Goal: Check status: Check status

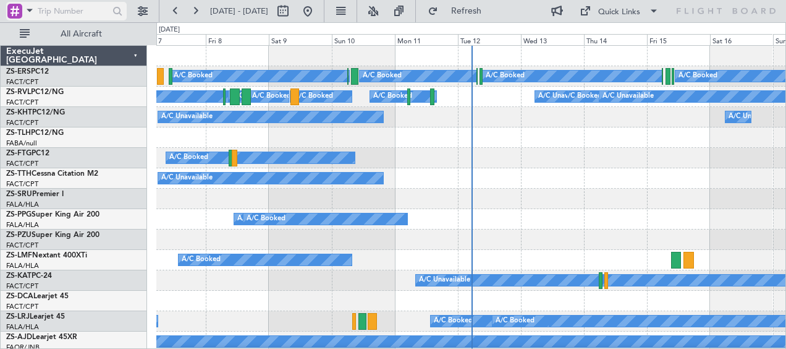
click at [30, 12] on span at bounding box center [29, 9] width 15 height 15
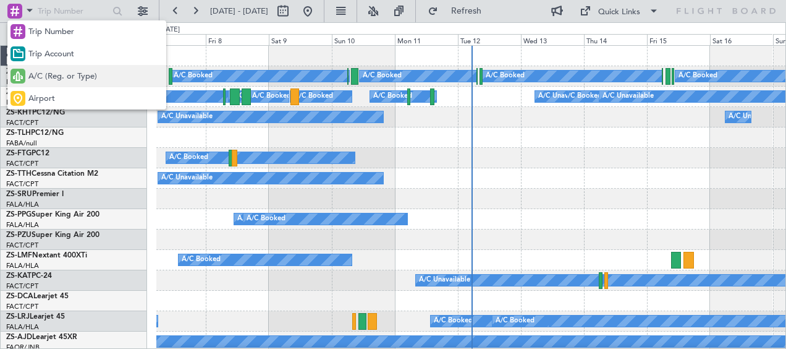
click at [35, 75] on span "A/C (Reg. or Type)" at bounding box center [62, 76] width 69 height 12
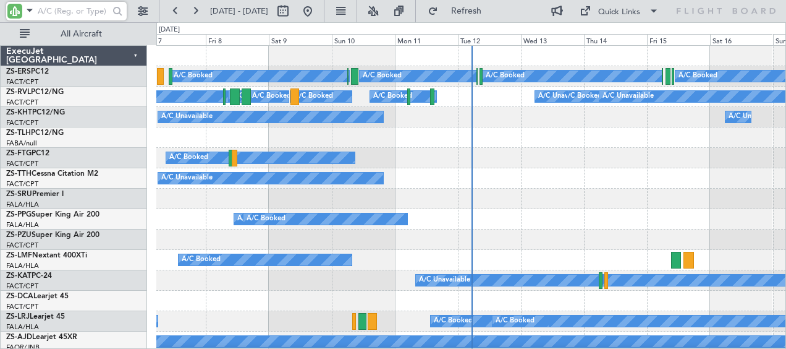
click at [67, 10] on input "text" at bounding box center [73, 11] width 71 height 19
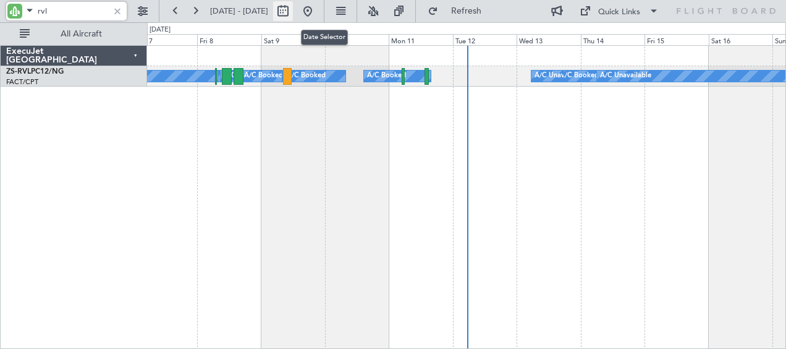
type input "rvl"
click at [293, 11] on button at bounding box center [283, 11] width 20 height 20
select select "8"
select select "2025"
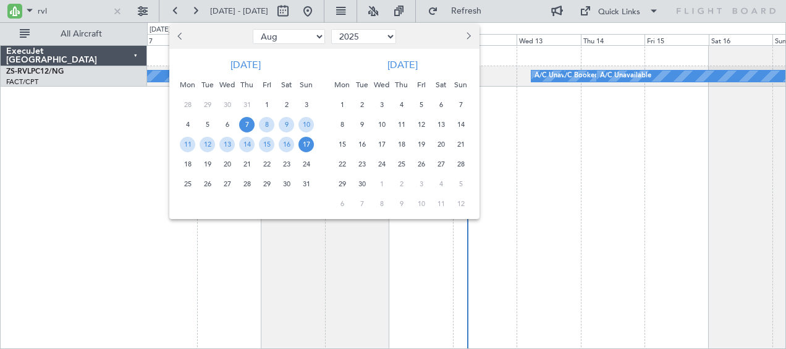
click at [293, 36] on select "Jan Feb Mar Apr May Jun [DATE] Aug Sep Oct Nov Dec" at bounding box center [289, 36] width 72 height 15
click at [253, 29] on select "Jan Feb Mar Apr May Jun [DATE] Aug Sep Oct Nov Dec" at bounding box center [289, 36] width 72 height 15
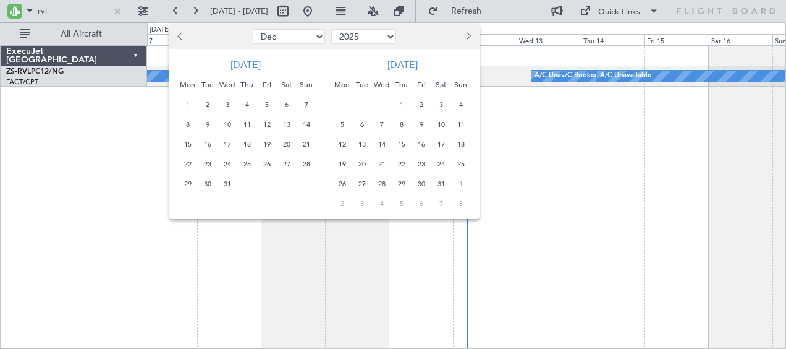
click at [467, 36] on span "Next month" at bounding box center [467, 35] width 7 height 7
select select "1"
select select "2026"
click at [645, 221] on div at bounding box center [393, 174] width 786 height 349
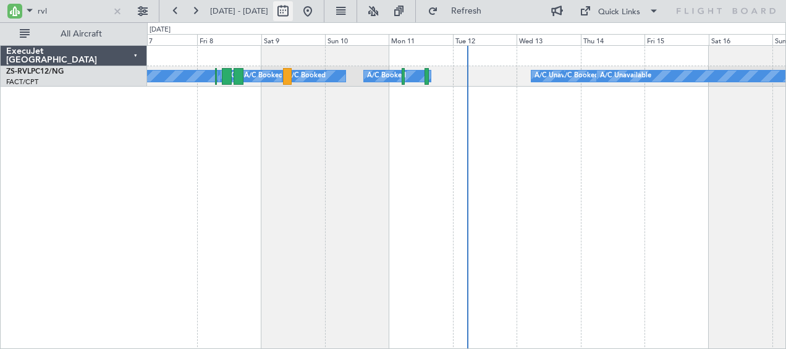
click at [293, 7] on button at bounding box center [283, 11] width 20 height 20
select select "2026"
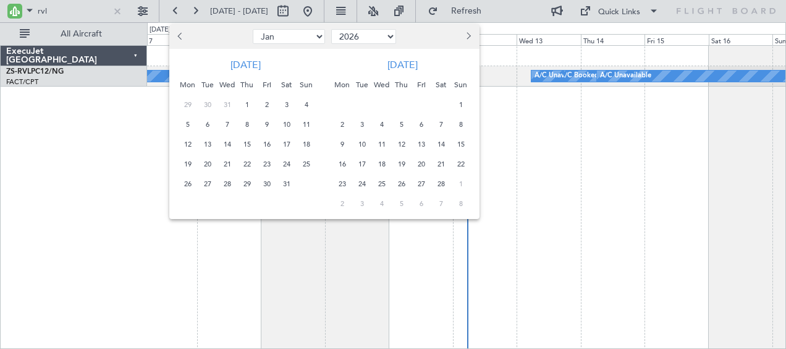
click at [303, 31] on select "Jan Feb Mar Apr May Jun [DATE] Aug Sep Oct Nov Dec" at bounding box center [289, 36] width 72 height 15
click at [250, 104] on span "1" at bounding box center [246, 104] width 15 height 15
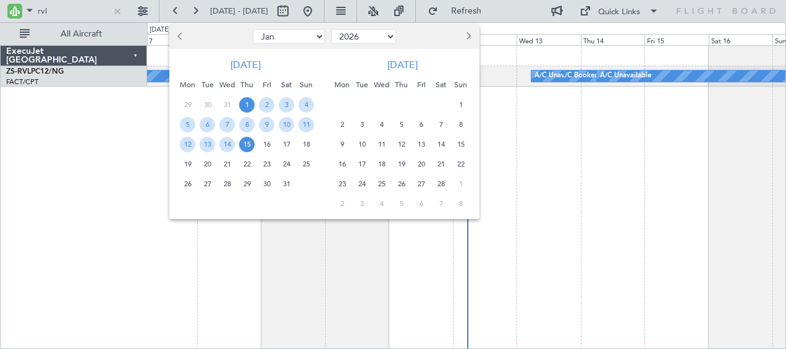
click at [250, 139] on span "15" at bounding box center [246, 144] width 15 height 15
